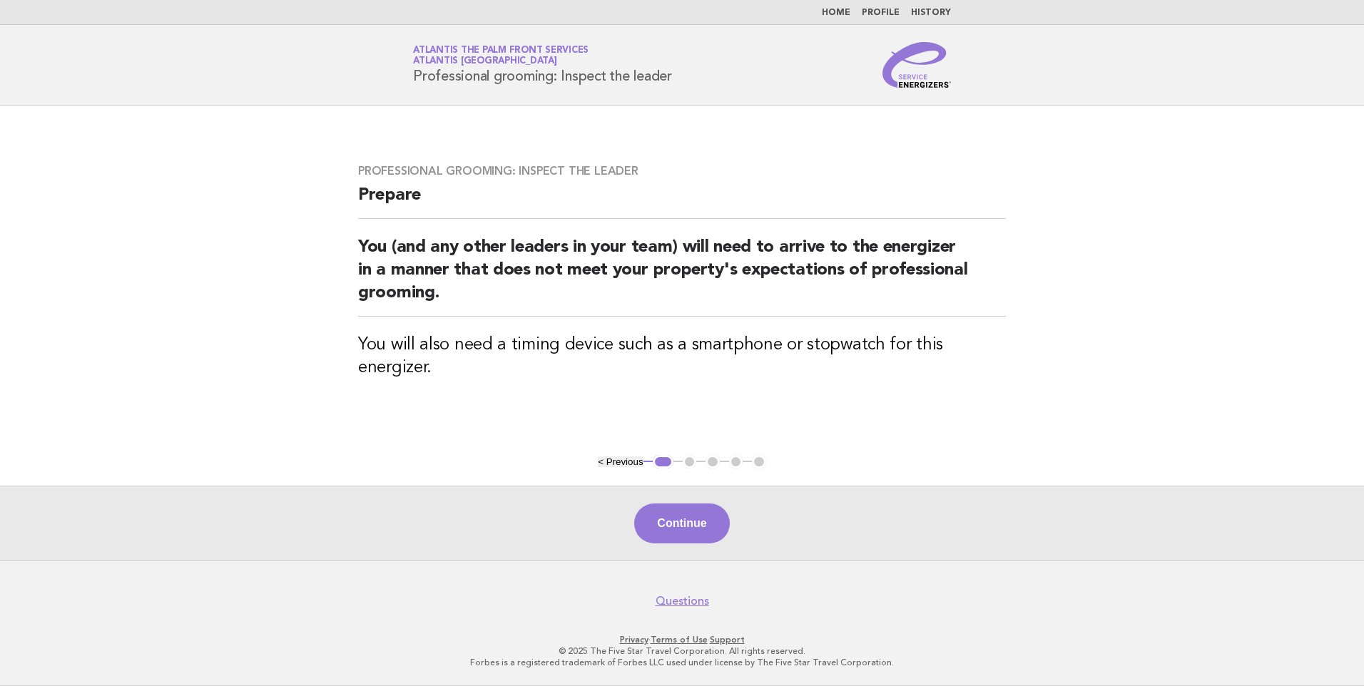
click at [836, 10] on link "Home" at bounding box center [836, 13] width 29 height 9
click at [682, 517] on button "Continue" at bounding box center [681, 524] width 95 height 40
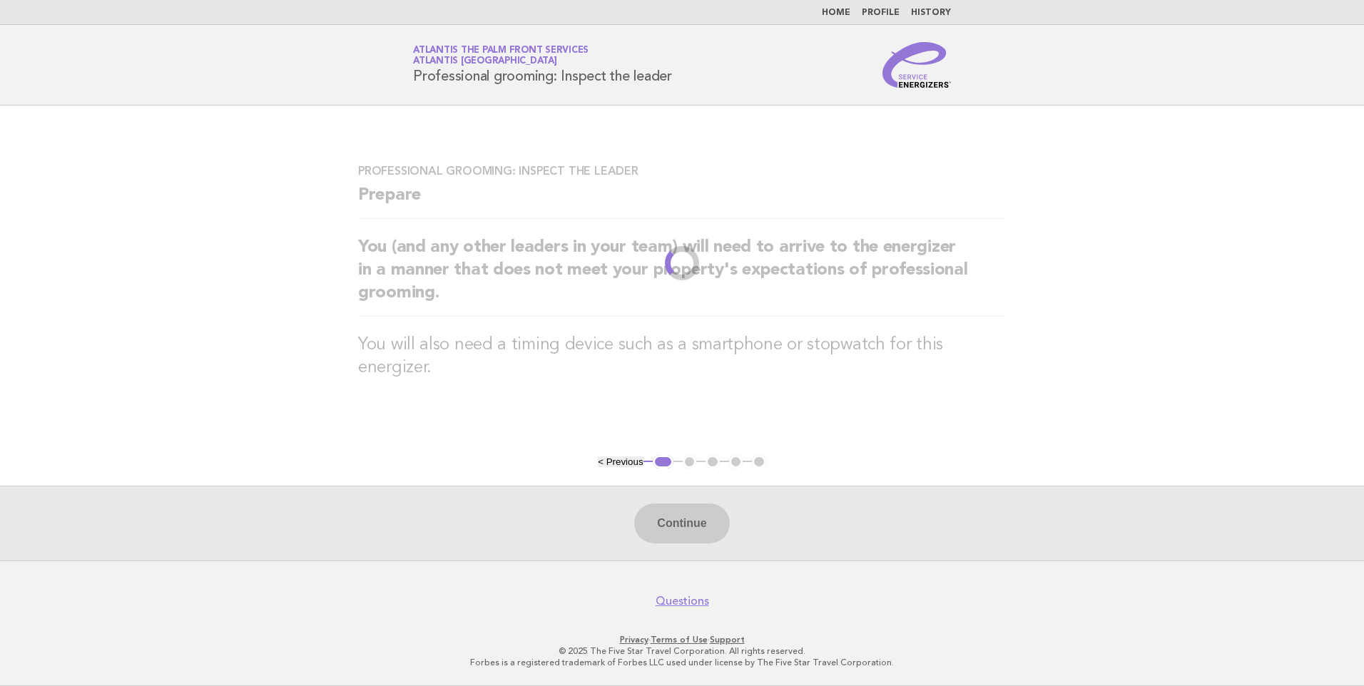
click at [844, 9] on link "Home" at bounding box center [836, 13] width 29 height 9
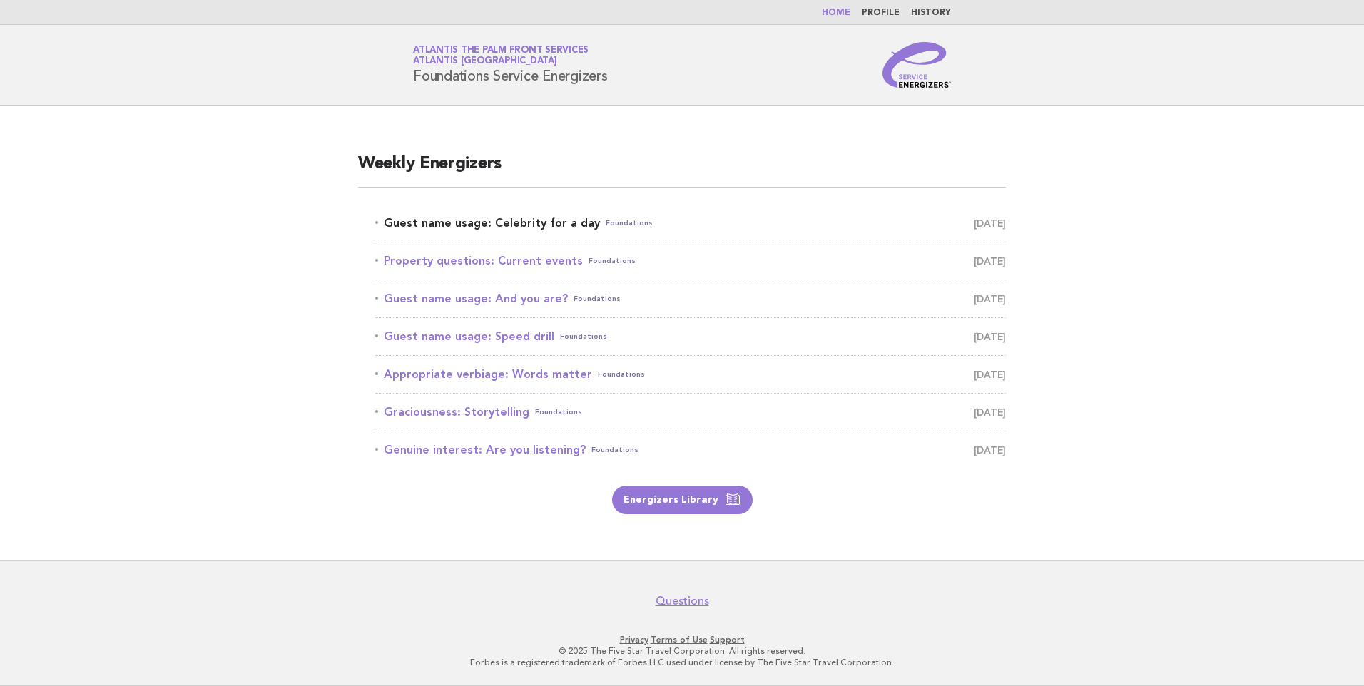
click at [477, 220] on link "Guest name usage: Celebrity for a day Foundations [DATE]" at bounding box center [690, 223] width 631 height 20
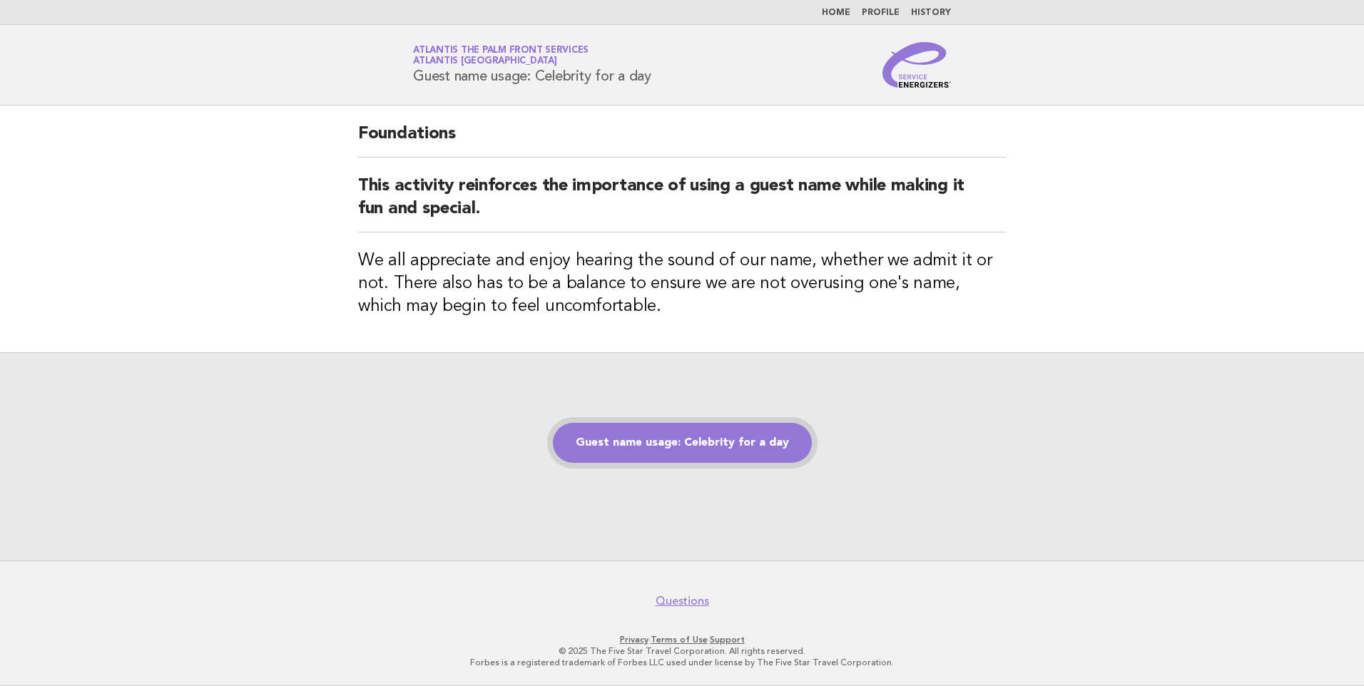
click at [673, 452] on link "Guest name usage: Celebrity for a day" at bounding box center [682, 443] width 259 height 40
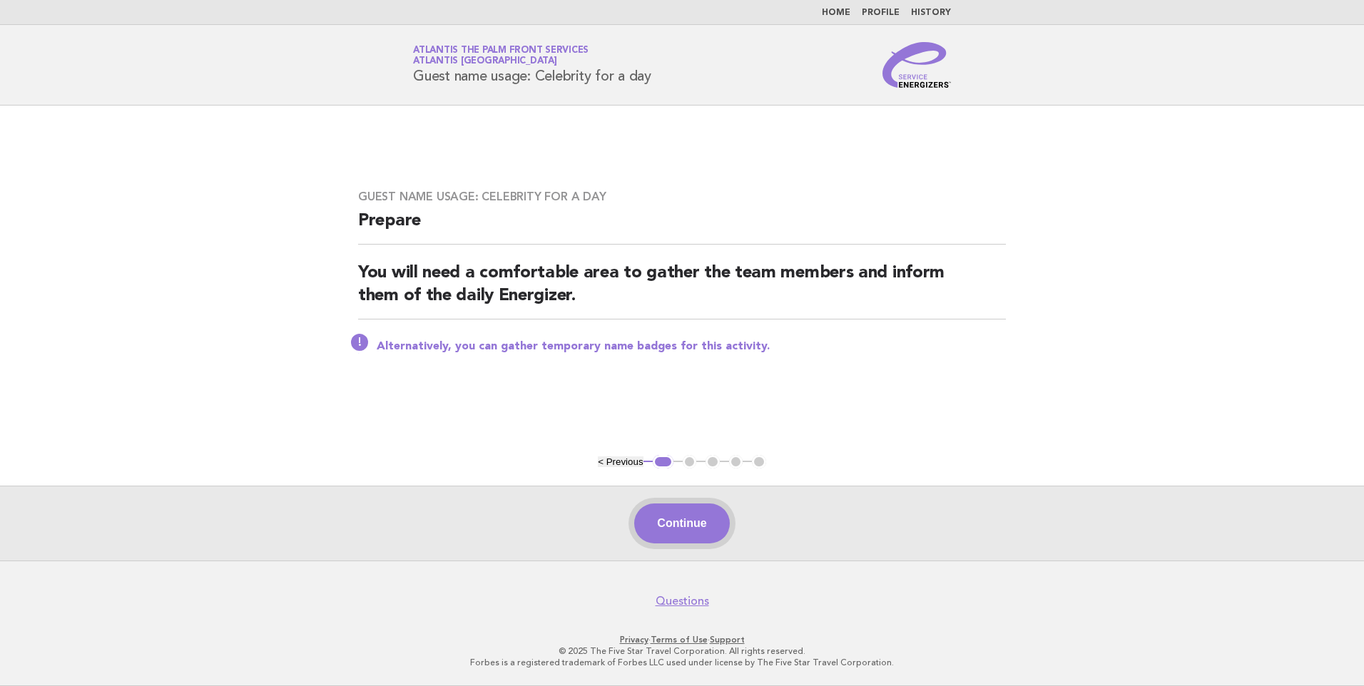
click at [684, 506] on button "Continue" at bounding box center [681, 524] width 95 height 40
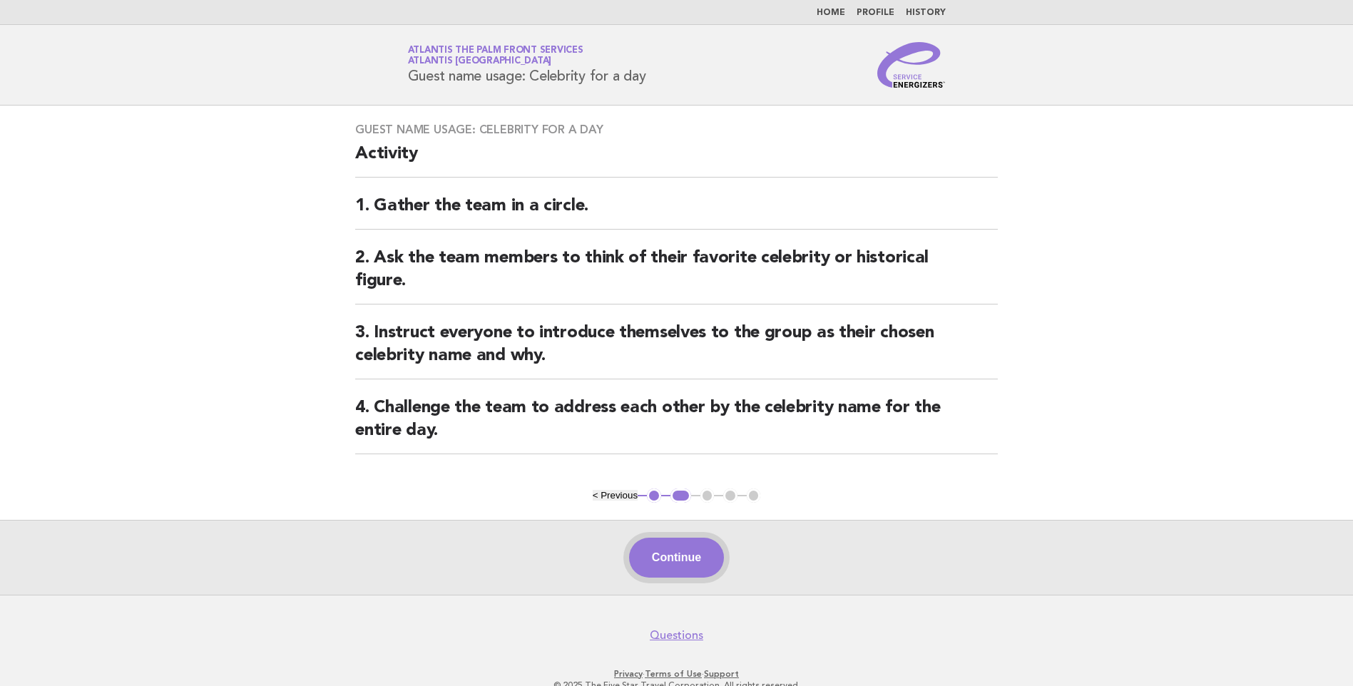
click at [678, 573] on button "Continue" at bounding box center [676, 558] width 95 height 40
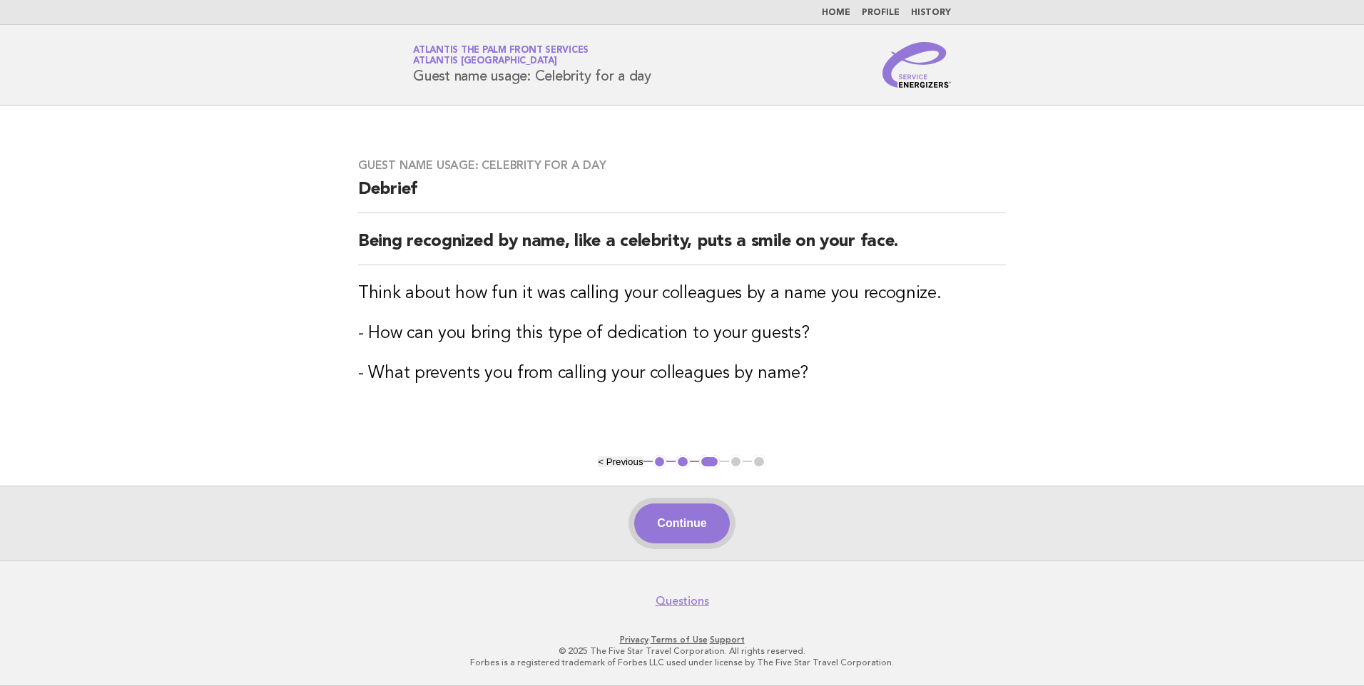
click at [678, 519] on button "Continue" at bounding box center [681, 524] width 95 height 40
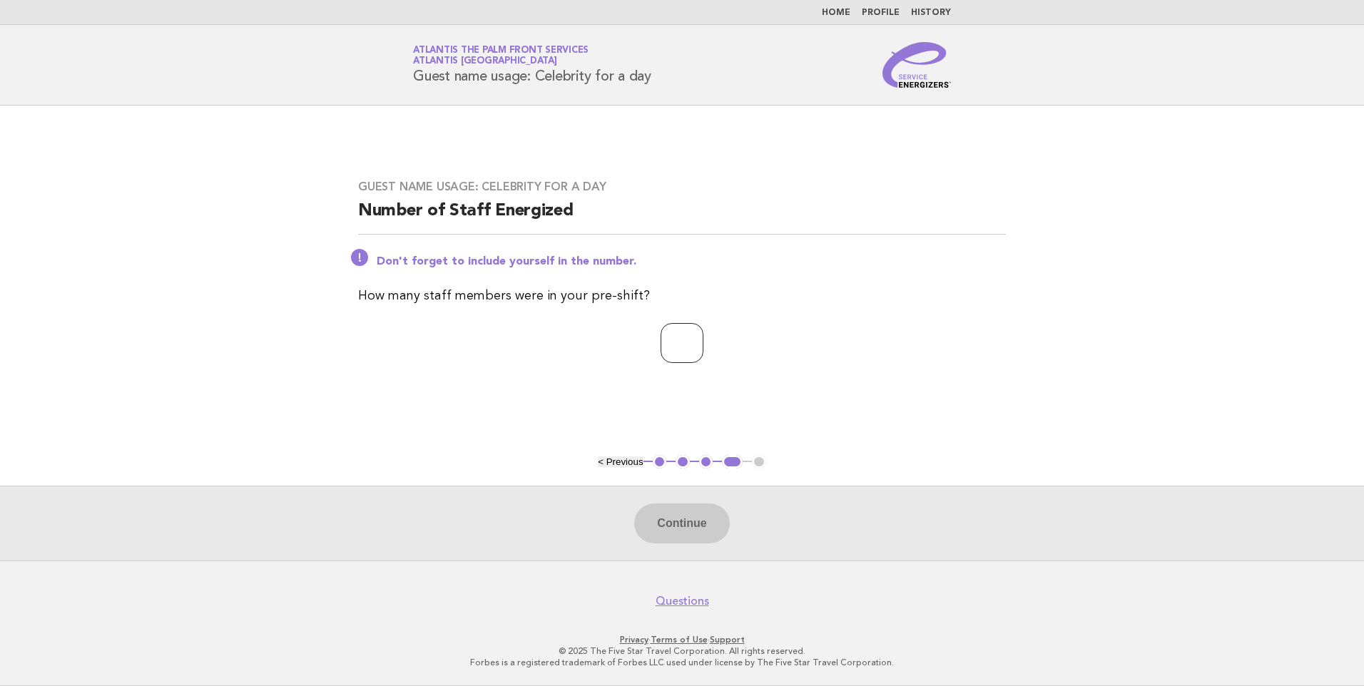
click at [665, 352] on input "number" at bounding box center [682, 343] width 43 height 40
type input "*"
click at [671, 530] on button "Continue" at bounding box center [681, 524] width 95 height 40
